Goal: Task Accomplishment & Management: Complete application form

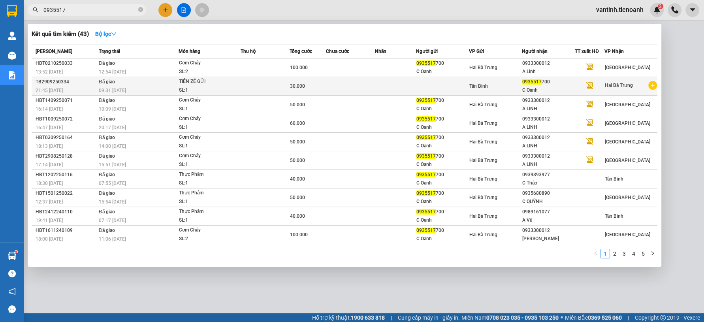
type input "0935517"
click at [308, 92] on td "30.000" at bounding box center [307, 86] width 37 height 19
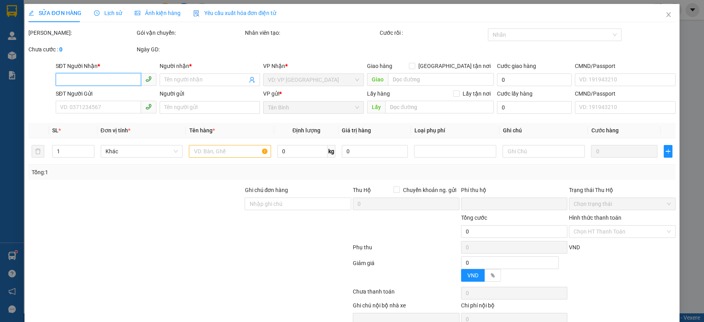
type input "0935517700"
type input "C Oanh"
type input "0"
type input "30.000"
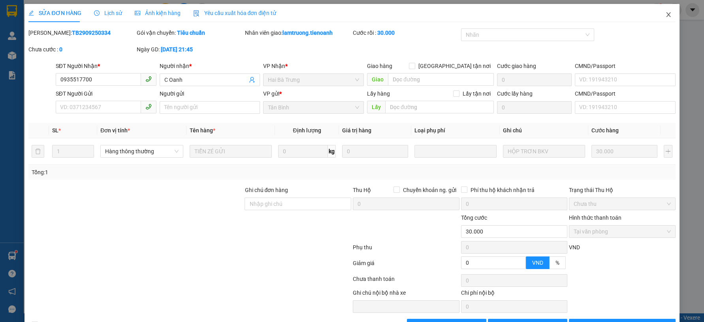
click at [666, 17] on icon "close" at bounding box center [668, 14] width 4 height 5
